Goal: Task Accomplishment & Management: Complete application form

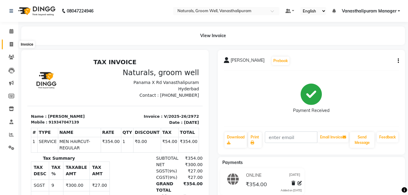
click at [12, 42] on icon at bounding box center [11, 44] width 3 height 5
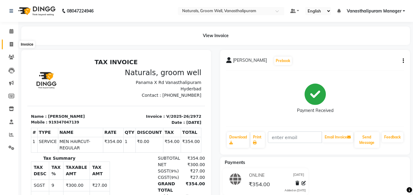
select select "service"
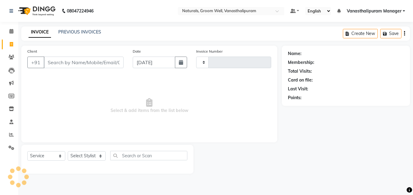
type input "2973"
select select "5859"
click at [79, 154] on select "Select Stylist [PERSON_NAME] kiran [PERSON_NAME] [PERSON_NAME] [PERSON_NAME] [P…" at bounding box center [87, 155] width 38 height 9
select select "90083"
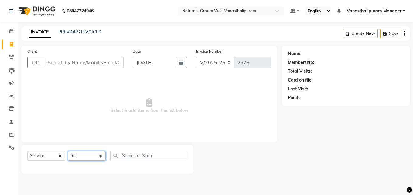
click at [68, 151] on select "Select Stylist [PERSON_NAME] kiran [PERSON_NAME] [PERSON_NAME] [PERSON_NAME] [P…" at bounding box center [87, 155] width 38 height 9
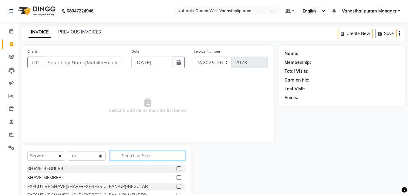
click at [151, 152] on input "text" at bounding box center [147, 155] width 75 height 9
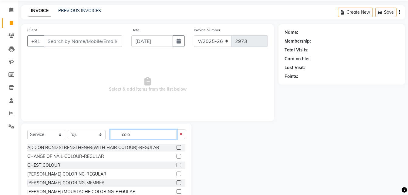
scroll to position [49, 0]
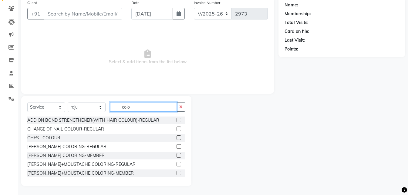
type input "colo"
click at [180, 171] on div at bounding box center [181, 173] width 9 height 8
click at [181, 173] on div at bounding box center [181, 173] width 9 height 8
click at [182, 174] on div "ADD ON BOND STRENGTHENER(WITH HAIR COLOUR)-REGULAR CHANGE OF NAIL COLOUR-REGULA…" at bounding box center [106, 146] width 158 height 61
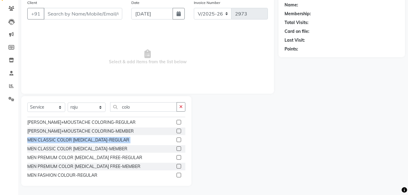
scroll to position [45, 0]
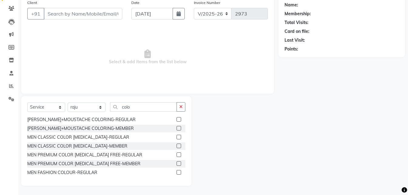
click at [177, 153] on label at bounding box center [179, 154] width 5 height 5
click at [177, 153] on input "checkbox" at bounding box center [179, 155] width 4 height 4
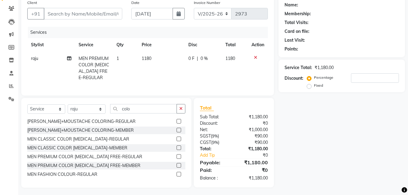
checkbox input "false"
click at [164, 58] on td "1180" at bounding box center [161, 68] width 47 height 33
select select "90083"
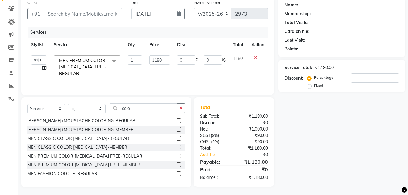
click at [164, 58] on input "1180" at bounding box center [159, 59] width 21 height 9
type input "1298"
click at [166, 109] on input "colo" at bounding box center [143, 107] width 67 height 9
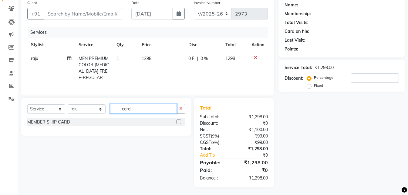
scroll to position [18, 0]
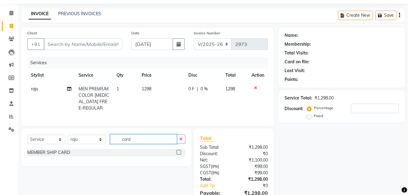
type input "card"
click at [180, 154] on label at bounding box center [179, 152] width 5 height 5
click at [180, 154] on input "checkbox" at bounding box center [179, 152] width 4 height 4
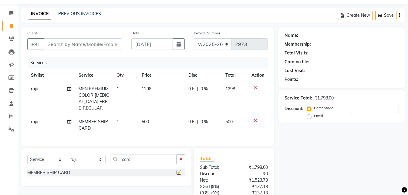
checkbox input "false"
click at [94, 44] on input "Client" at bounding box center [83, 44] width 79 height 12
type input "9"
type input "0"
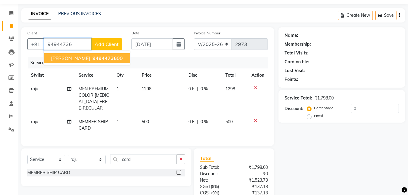
click at [93, 57] on ngb-highlight "94944736 00" at bounding box center [107, 58] width 32 height 6
type input "9494473600"
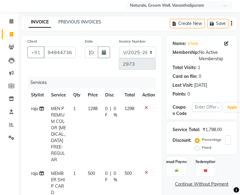
click at [130, 14] on div "08047224946 Select Location × Naturals, Groom Well, Vanasthalipuram Default Pan…" at bounding box center [120, 175] width 240 height 387
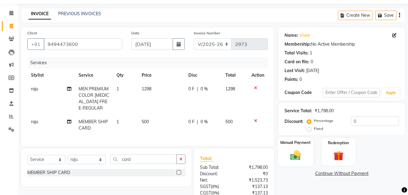
click at [302, 152] on img at bounding box center [295, 155] width 17 height 12
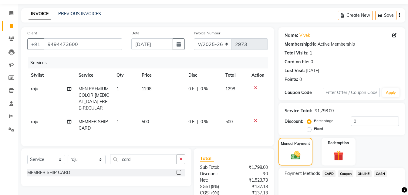
click at [367, 174] on span "ONLINE" at bounding box center [364, 173] width 16 height 7
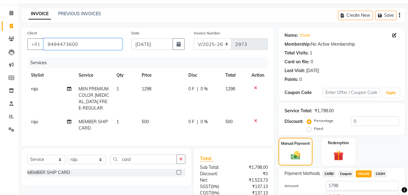
click at [91, 44] on input "9494473600" at bounding box center [83, 44] width 79 height 12
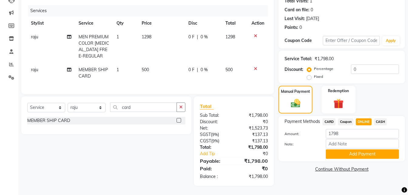
scroll to position [75, 0]
click at [363, 149] on button "Add Payment" at bounding box center [362, 153] width 73 height 9
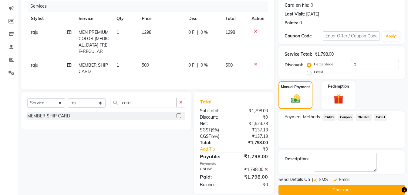
click at [359, 185] on button "Checkout" at bounding box center [342, 189] width 127 height 9
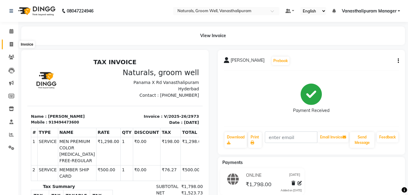
click at [8, 47] on span at bounding box center [11, 44] width 11 height 7
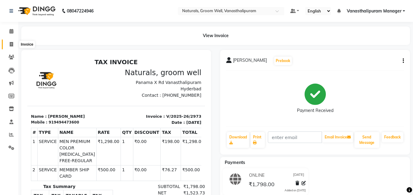
select select "5859"
select select "service"
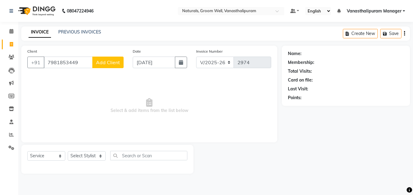
type input "7981853449"
click at [103, 59] on span "Add Client" at bounding box center [108, 62] width 24 height 6
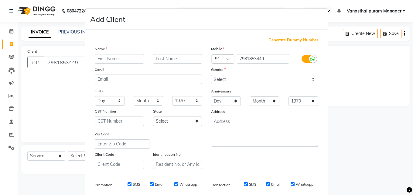
click at [103, 59] on input "text" at bounding box center [119, 58] width 49 height 9
type input "[PERSON_NAME]"
drag, startPoint x: 217, startPoint y: 79, endPoint x: 217, endPoint y: 83, distance: 3.4
click at [217, 79] on select "Select [DEMOGRAPHIC_DATA] [DEMOGRAPHIC_DATA] Other Prefer Not To Say" at bounding box center [264, 79] width 107 height 9
select select "[DEMOGRAPHIC_DATA]"
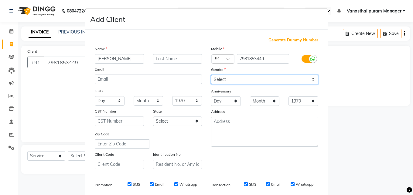
click at [211, 75] on select "Select [DEMOGRAPHIC_DATA] [DEMOGRAPHIC_DATA] Other Prefer Not To Say" at bounding box center [264, 79] width 107 height 9
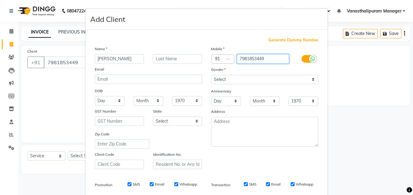
click at [260, 58] on input "7981853449" at bounding box center [263, 58] width 53 height 9
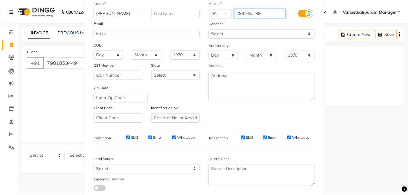
scroll to position [86, 0]
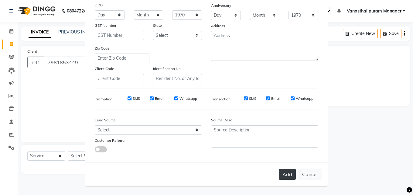
click at [279, 177] on button "Add" at bounding box center [287, 174] width 17 height 11
select select
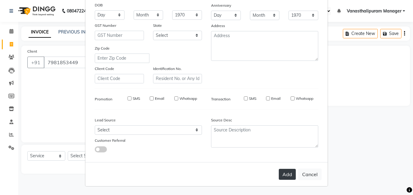
select select
checkbox input "false"
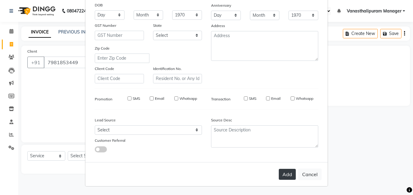
checkbox input "false"
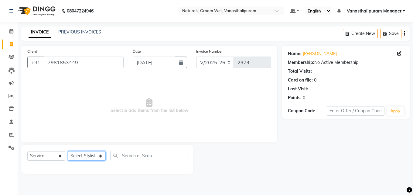
click at [80, 158] on select "Select Stylist [PERSON_NAME] kiran [PERSON_NAME] [PERSON_NAME] [PERSON_NAME] [P…" at bounding box center [87, 155] width 38 height 9
select select "68488"
click at [68, 151] on select "Select Stylist [PERSON_NAME] kiran [PERSON_NAME] [PERSON_NAME] [PERSON_NAME] [P…" at bounding box center [87, 155] width 38 height 9
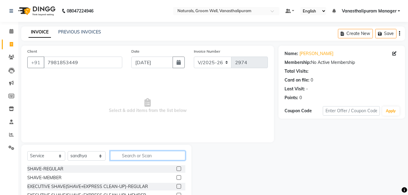
click at [153, 158] on input "text" at bounding box center [147, 155] width 75 height 9
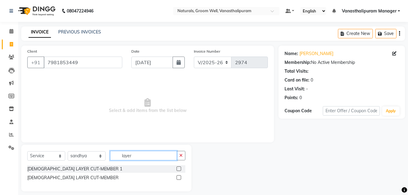
type input "layer"
click at [178, 168] on label at bounding box center [179, 168] width 5 height 5
click at [178, 168] on input "checkbox" at bounding box center [179, 169] width 4 height 4
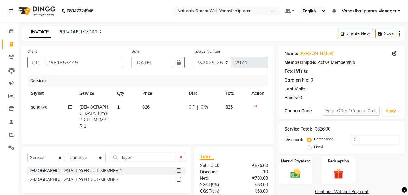
checkbox input "false"
click at [158, 107] on td "826" at bounding box center [162, 116] width 46 height 33
select select "68488"
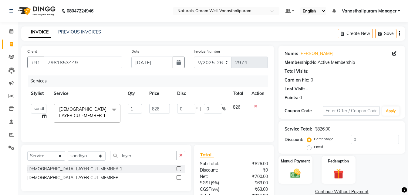
click at [158, 107] on input "826" at bounding box center [159, 108] width 21 height 9
type input "1003"
click at [285, 171] on div "Manual Payment" at bounding box center [295, 169] width 35 height 29
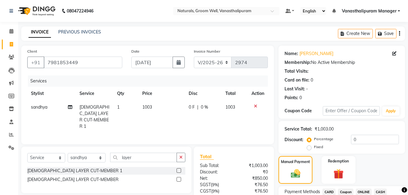
click at [366, 190] on span "ONLINE" at bounding box center [364, 191] width 16 height 7
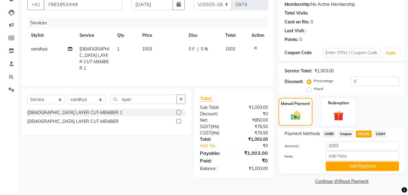
click at [367, 165] on button "Add Payment" at bounding box center [362, 165] width 73 height 9
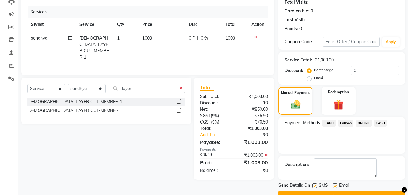
scroll to position [84, 0]
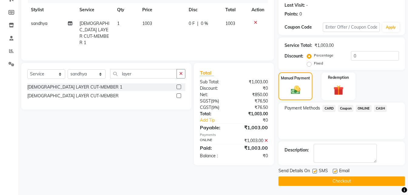
click at [367, 181] on button "Checkout" at bounding box center [342, 180] width 127 height 9
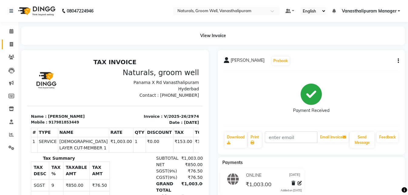
click at [10, 40] on link "Invoice" at bounding box center [9, 44] width 15 height 10
select select "service"
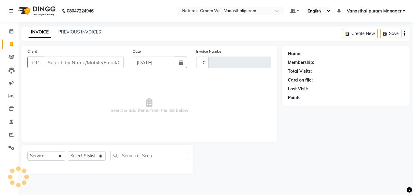
type input "2975"
select select "5859"
click at [66, 63] on input "Client" at bounding box center [84, 62] width 80 height 12
type input "9550689971"
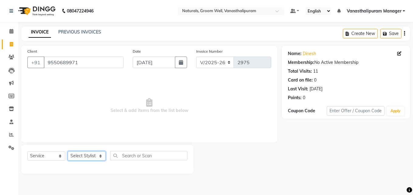
click at [97, 155] on select "Select Stylist [PERSON_NAME] kiran [PERSON_NAME] [PERSON_NAME] [PERSON_NAME] [P…" at bounding box center [87, 155] width 38 height 9
select select "84994"
click at [68, 151] on select "Select Stylist [PERSON_NAME] kiran [PERSON_NAME] [PERSON_NAME] [PERSON_NAME] [P…" at bounding box center [87, 155] width 38 height 9
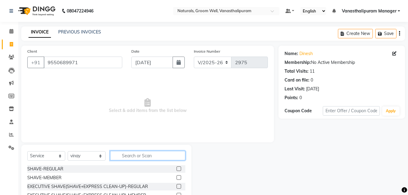
click at [137, 155] on input "text" at bounding box center [147, 155] width 75 height 9
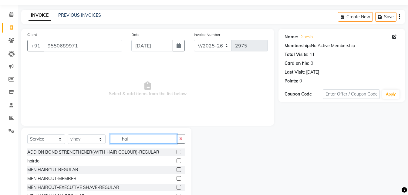
scroll to position [30, 0]
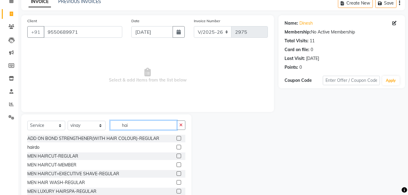
type input "hai"
click at [177, 163] on label at bounding box center [179, 164] width 5 height 5
click at [177, 163] on input "checkbox" at bounding box center [179, 165] width 4 height 4
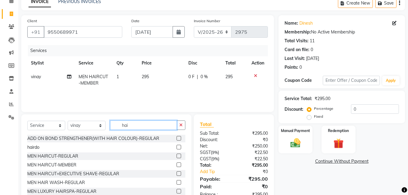
checkbox input "false"
click at [143, 122] on input "hai" at bounding box center [143, 124] width 67 height 9
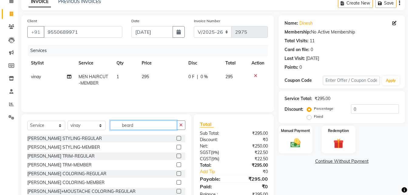
type input "beard"
click at [177, 146] on label at bounding box center [179, 147] width 5 height 5
click at [177, 146] on input "checkbox" at bounding box center [179, 147] width 4 height 4
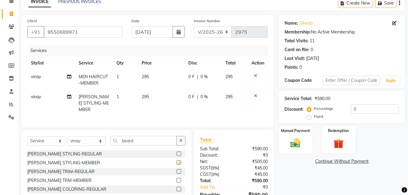
checkbox input "false"
click at [300, 139] on img at bounding box center [295, 143] width 17 height 12
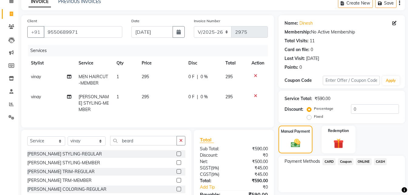
click at [366, 159] on span "ONLINE" at bounding box center [364, 161] width 16 height 7
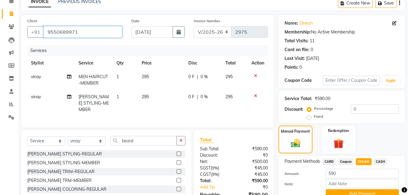
click at [114, 35] on input "9550689971" at bounding box center [83, 32] width 79 height 12
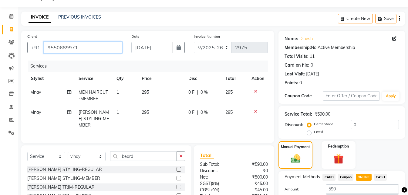
scroll to position [0, 0]
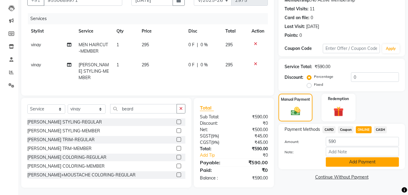
click at [367, 165] on button "Add Payment" at bounding box center [362, 161] width 73 height 9
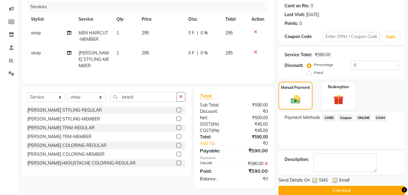
scroll to position [84, 0]
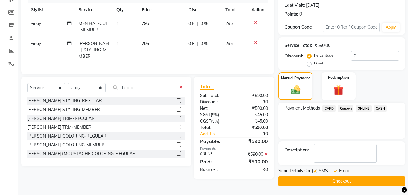
click at [365, 181] on button "Checkout" at bounding box center [342, 180] width 127 height 9
